Goal: Transaction & Acquisition: Obtain resource

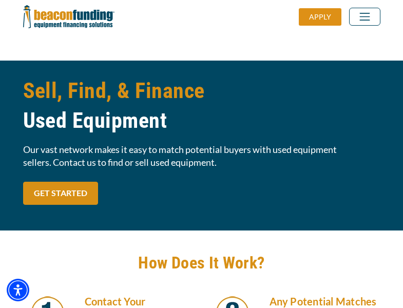
scroll to position [873, 0]
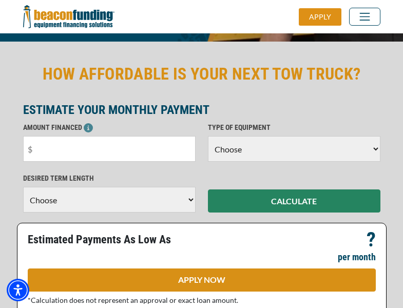
scroll to position [251, 0]
